Goal: Task Accomplishment & Management: Manage account settings

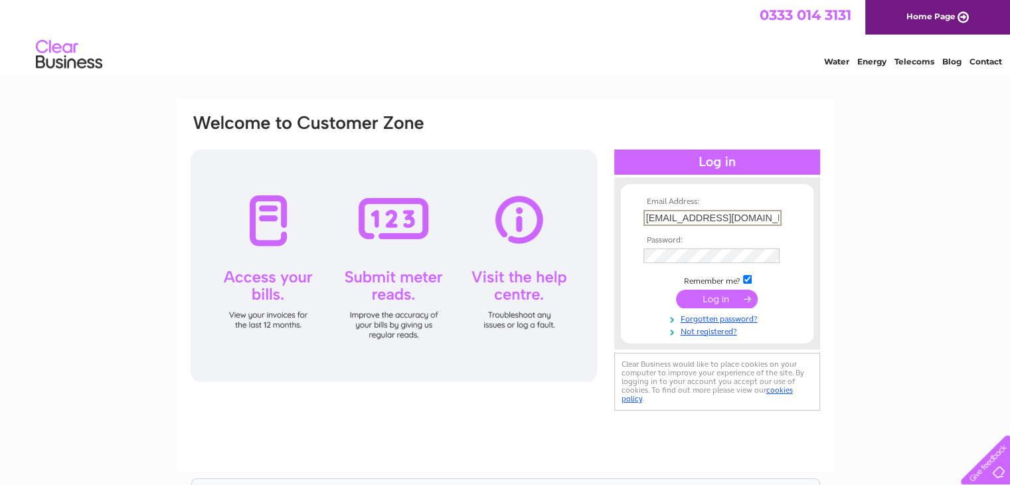
click at [770, 215] on input "cargillcoldstream@gmail.com" at bounding box center [712, 218] width 138 height 16
type input "info@robertmilneltd.co.uk"
click at [707, 303] on input "submit" at bounding box center [717, 297] width 82 height 19
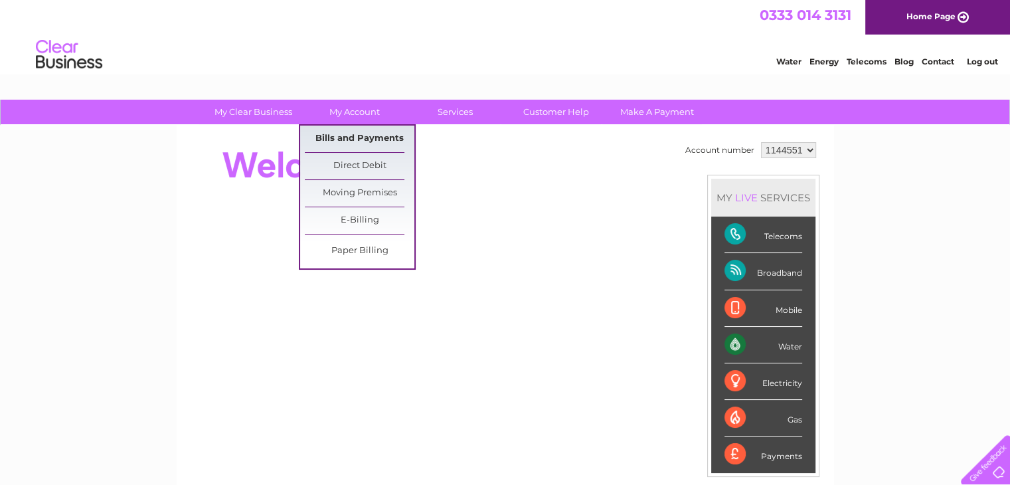
click at [359, 136] on link "Bills and Payments" at bounding box center [360, 139] width 110 height 27
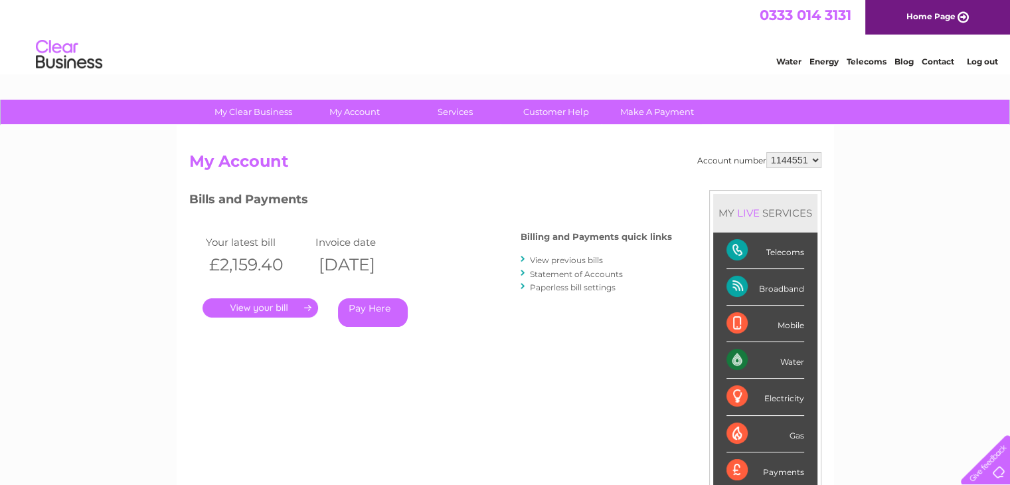
click at [248, 306] on link "." at bounding box center [261, 307] width 116 height 19
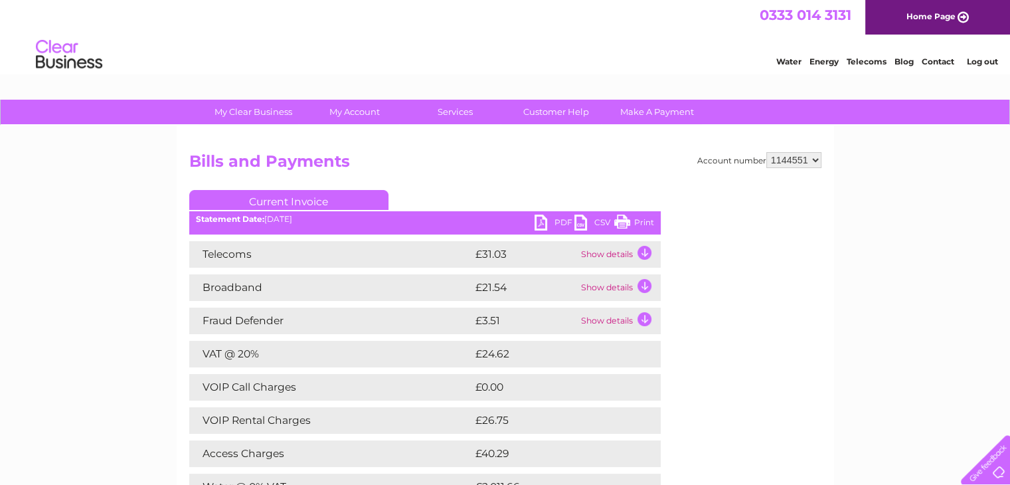
click at [555, 224] on link "PDF" at bounding box center [555, 223] width 40 height 19
